Goal: Task Accomplishment & Management: Use online tool/utility

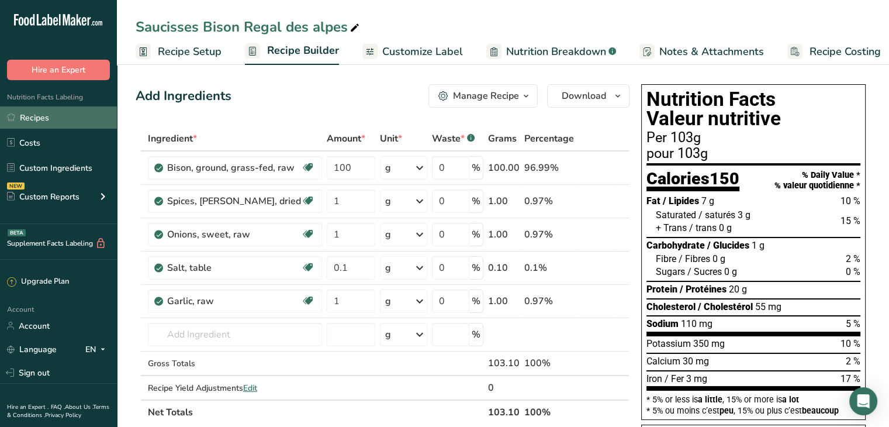
click at [70, 108] on link "Recipes" at bounding box center [58, 117] width 117 height 22
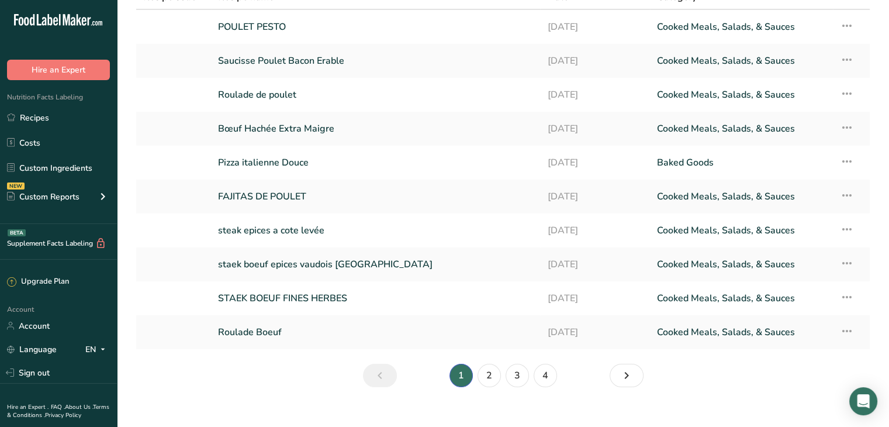
scroll to position [85, 0]
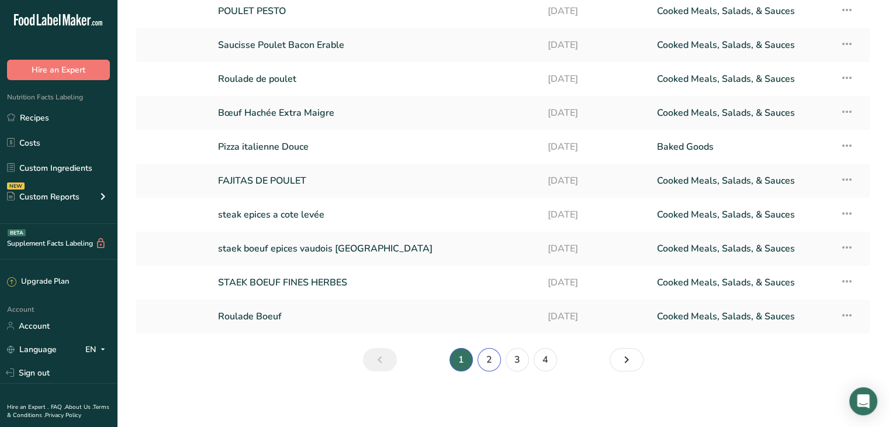
click at [491, 362] on link "2" at bounding box center [488, 359] width 23 height 23
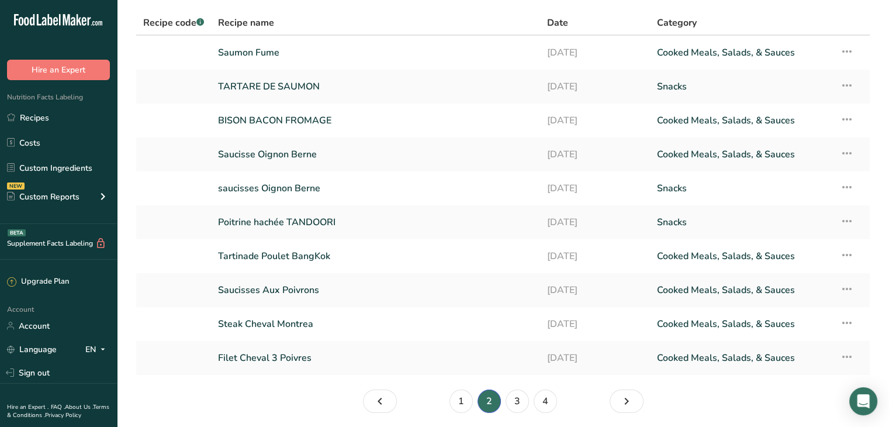
scroll to position [85, 0]
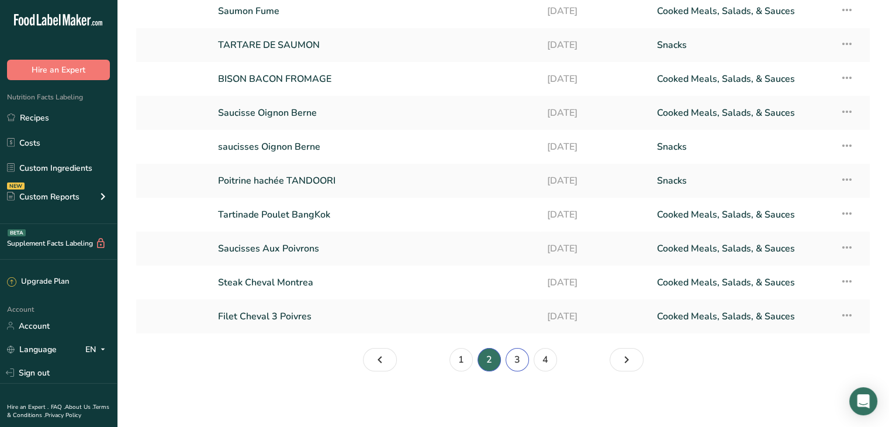
click at [521, 353] on link "3" at bounding box center [516, 359] width 23 height 23
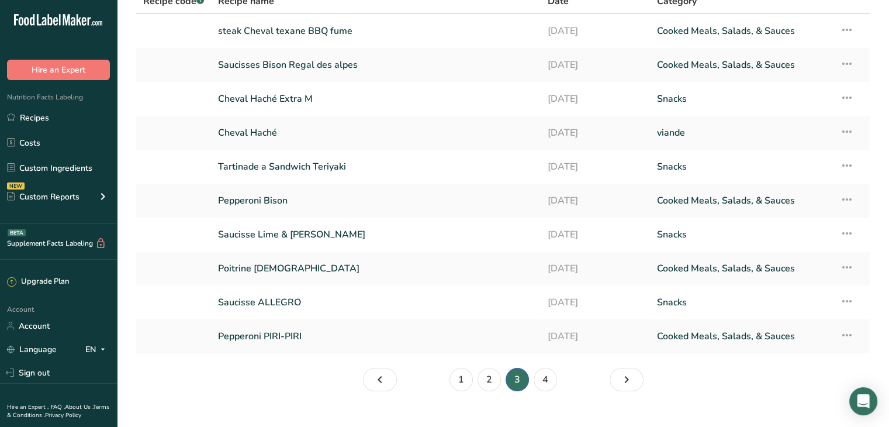
scroll to position [85, 0]
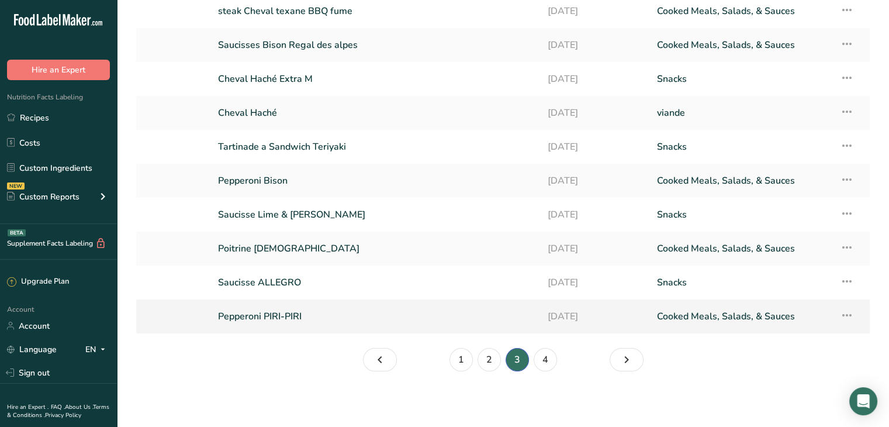
click at [285, 314] on link "Pepperoni PIRI-PIRI" at bounding box center [375, 316] width 315 height 25
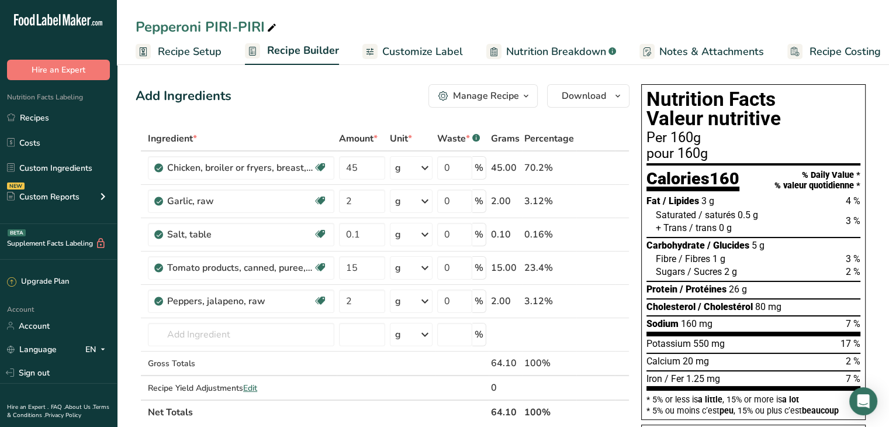
click at [272, 22] on icon at bounding box center [271, 28] width 11 height 16
type input "P"
type input "Pepperette Chorizo"
drag, startPoint x: 173, startPoint y: 29, endPoint x: 355, endPoint y: 6, distance: 183.1
click at [355, 6] on div "Pepperette Chorizo Recipe Setup Recipe Builder Customize Label Nutrition Breakd…" at bounding box center [503, 32] width 772 height 65
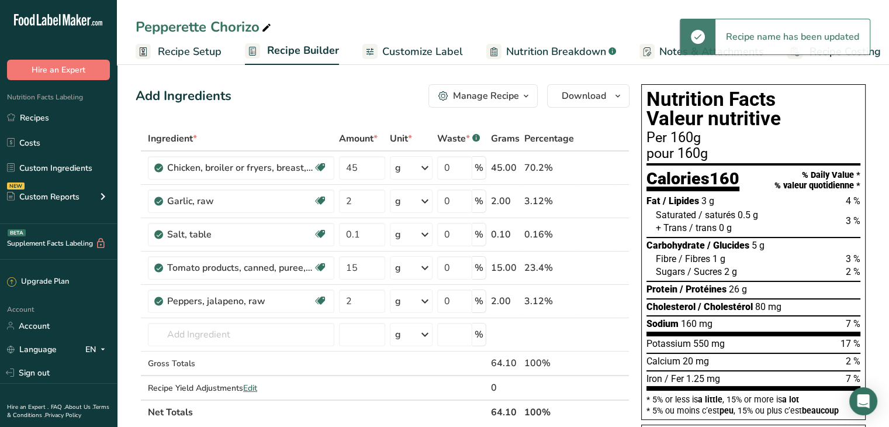
click at [208, 32] on div "Pepperette Chorizo" at bounding box center [205, 26] width 138 height 21
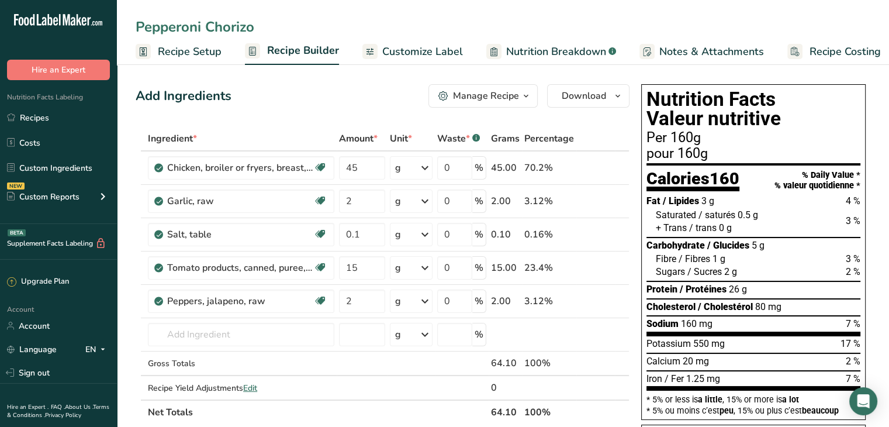
click at [301, 35] on input "Pepperoni Chorizo" at bounding box center [503, 26] width 734 height 21
type input "Pepperoni Chorizo"
click at [580, 89] on span "Download" at bounding box center [583, 96] width 44 height 14
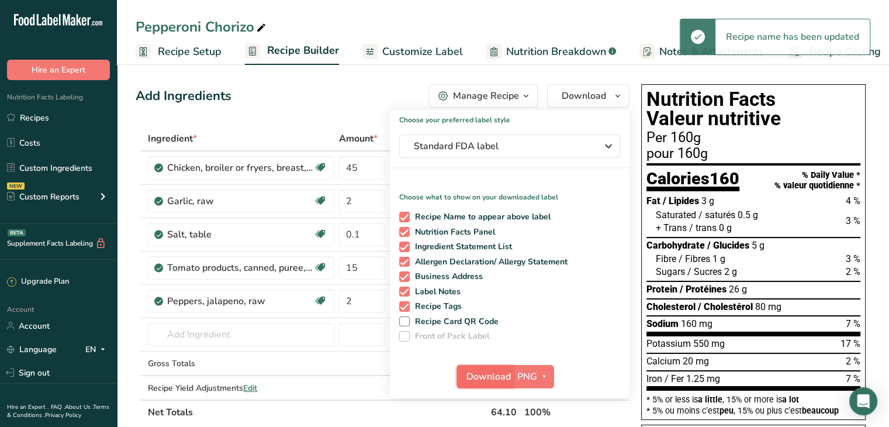
click at [483, 370] on span "Download" at bounding box center [488, 376] width 44 height 14
